Goal: Task Accomplishment & Management: Manage account settings

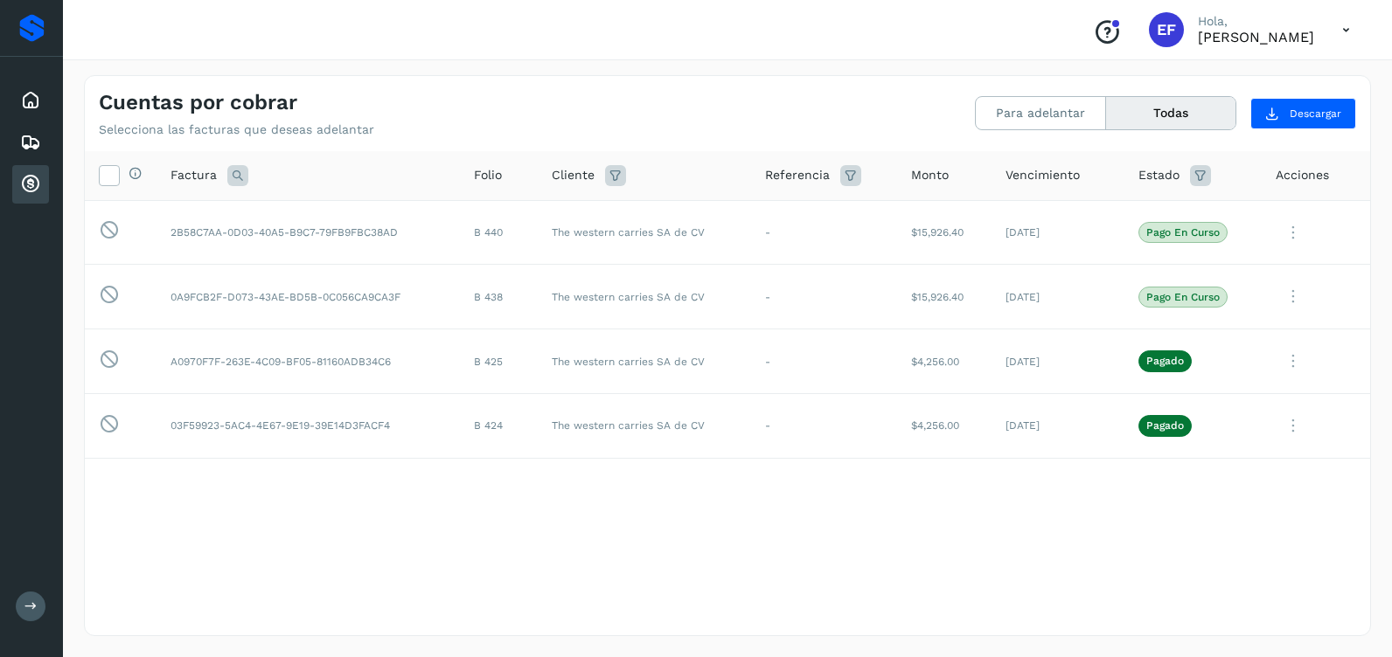
click at [804, 587] on div "Selecciona todas las facturas disponibles para adelanto Factura Folio Cliente R…" at bounding box center [727, 392] width 1285 height 483
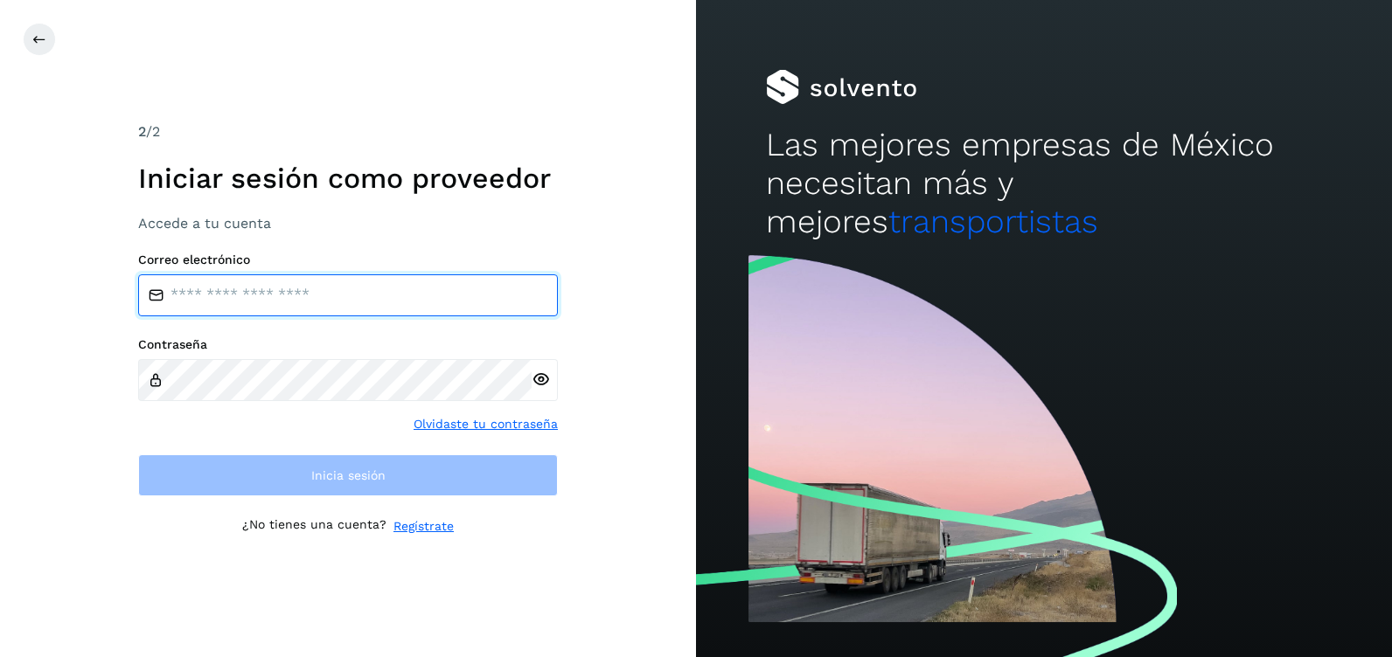
click at [271, 290] on input "email" at bounding box center [348, 295] width 420 height 42
type input "**********"
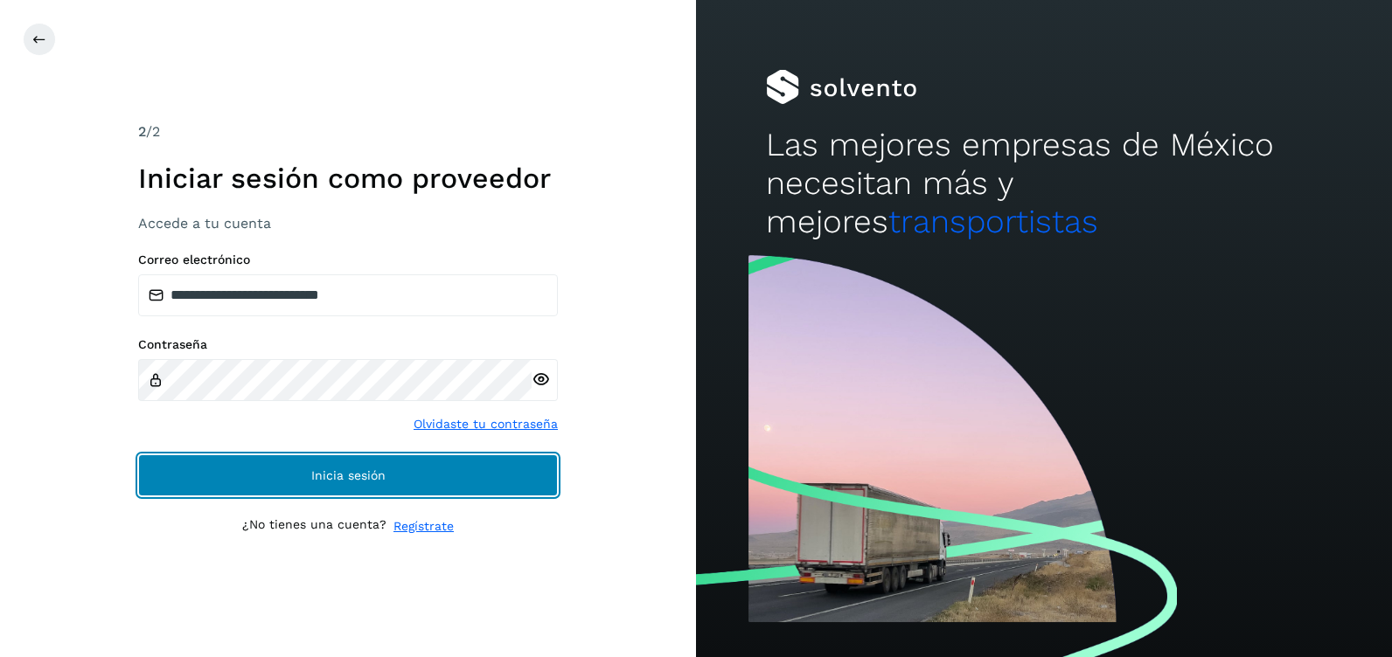
click at [377, 475] on span "Inicia sesión" at bounding box center [348, 475] width 74 height 12
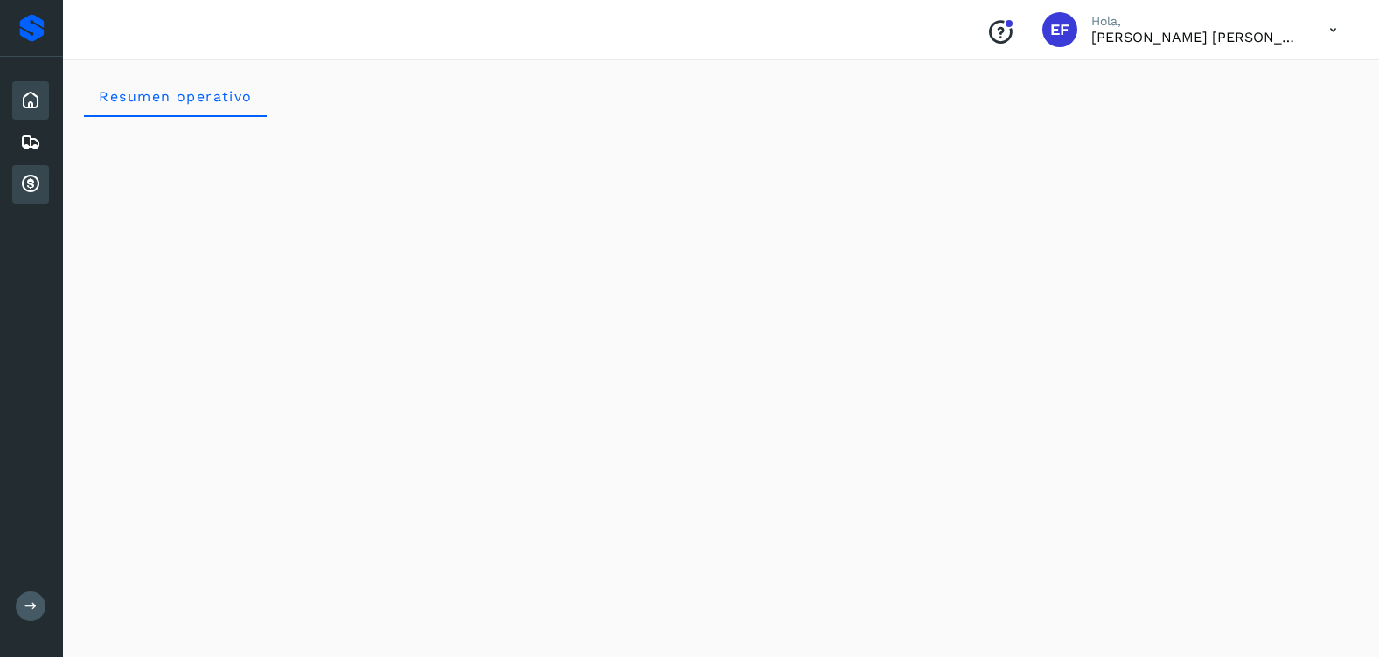
click at [32, 181] on icon at bounding box center [30, 184] width 21 height 21
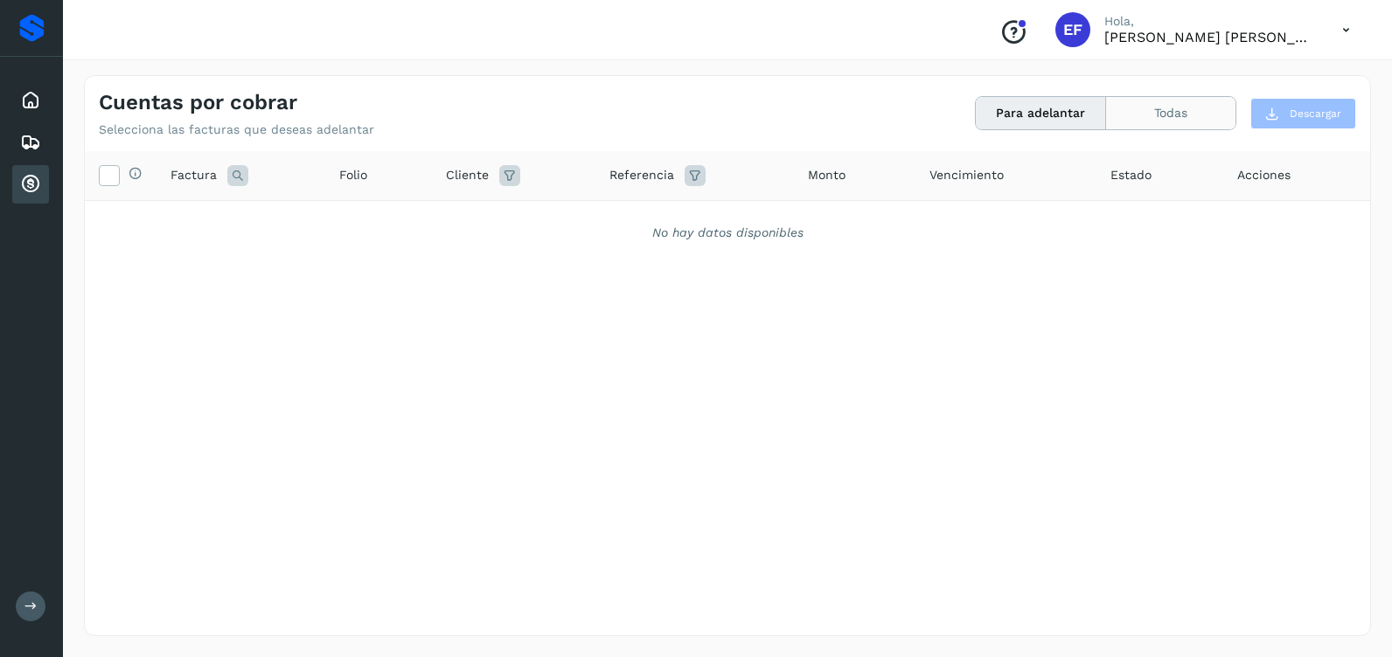
click at [1173, 110] on button "Todas" at bounding box center [1170, 113] width 129 height 32
